Goal: Information Seeking & Learning: Learn about a topic

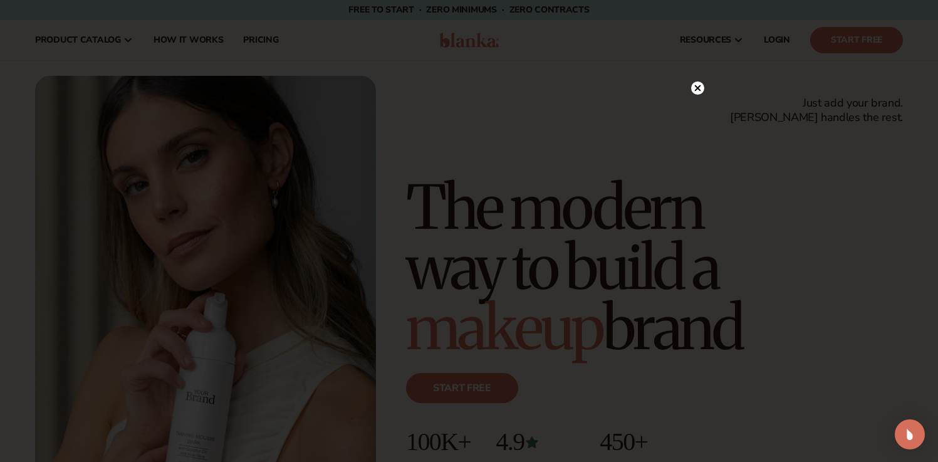
click at [698, 85] on circle at bounding box center [697, 87] width 13 height 13
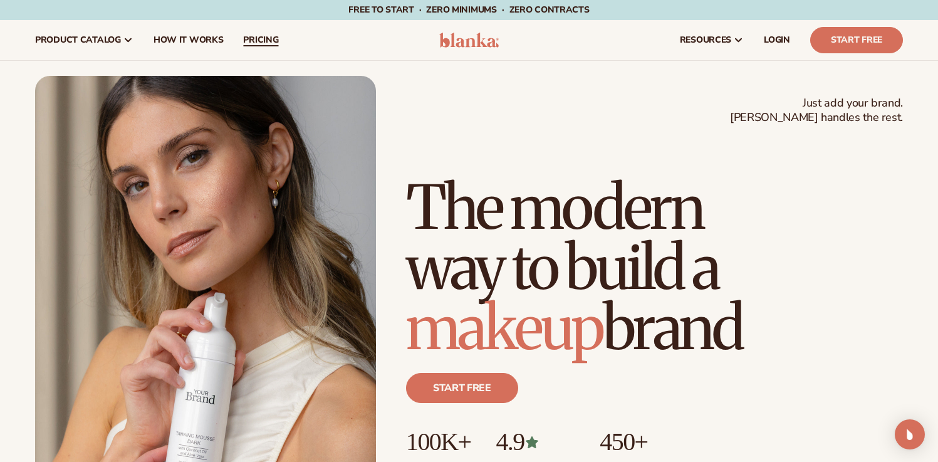
click at [250, 35] on span "pricing" at bounding box center [260, 40] width 35 height 10
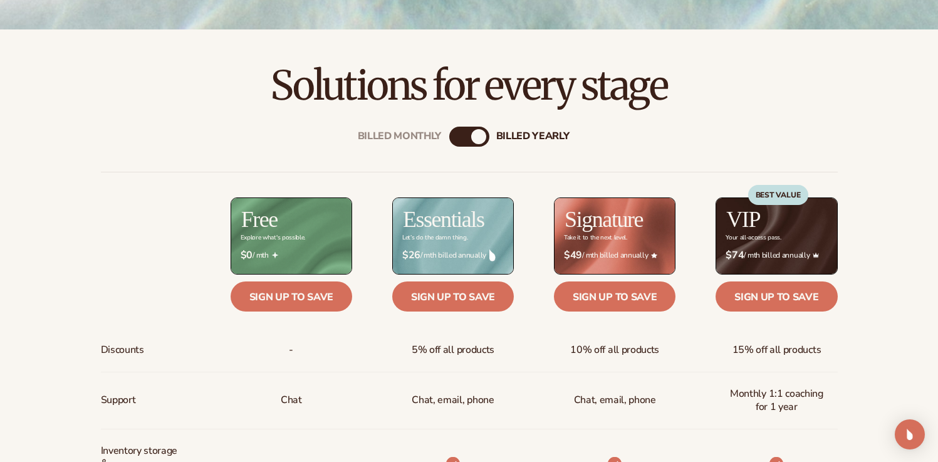
scroll to position [372, 0]
